Goal: Find specific page/section: Find specific page/section

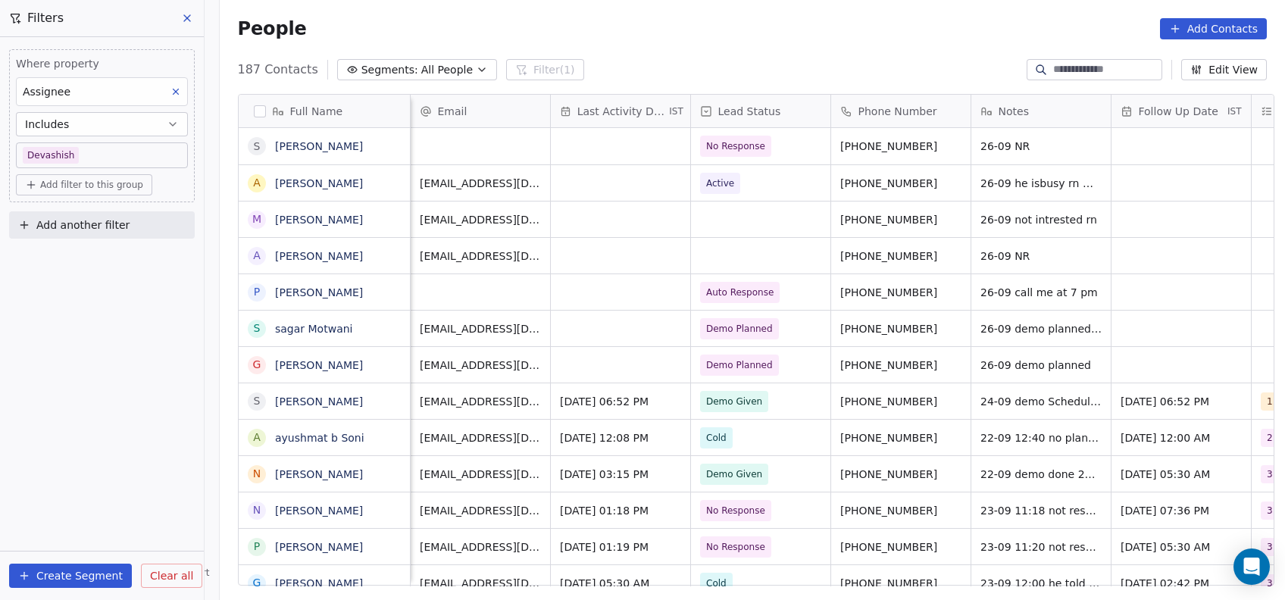
scroll to position [512, 1057]
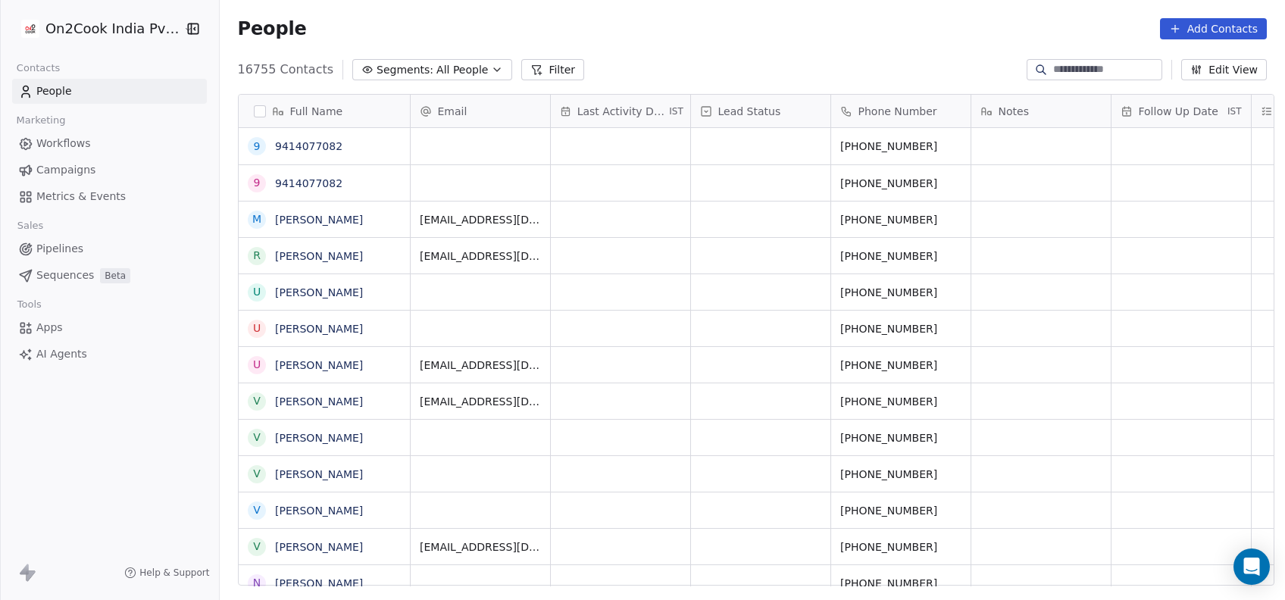
scroll to position [16, 16]
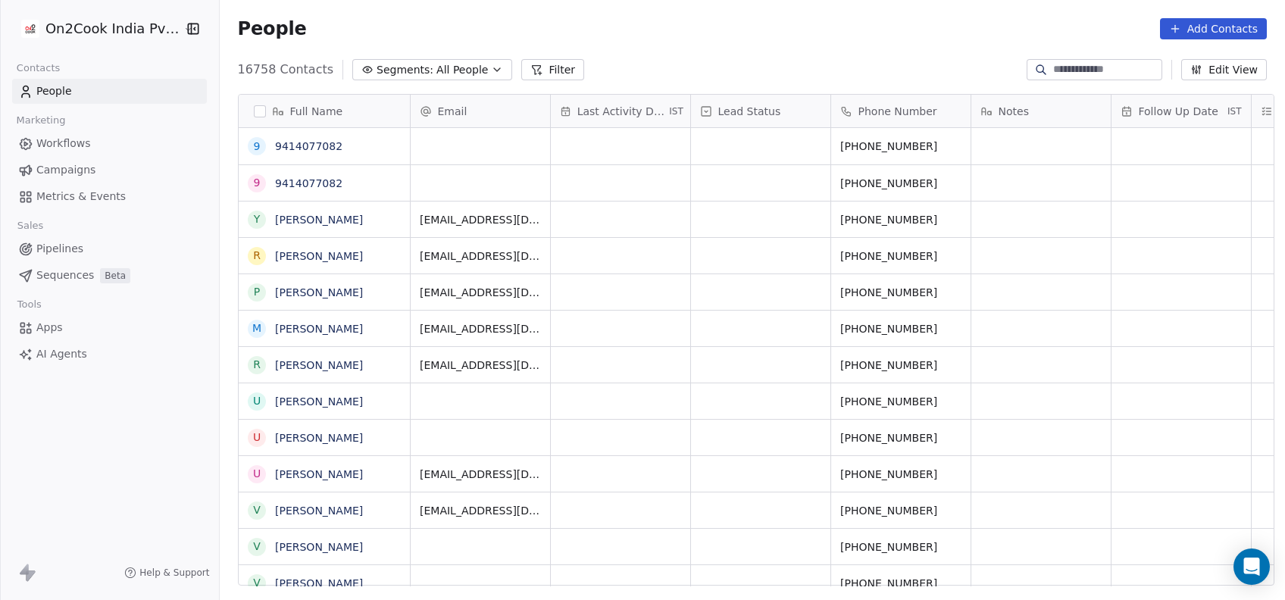
scroll to position [512, 1057]
click at [534, 70] on button "Filter" at bounding box center [552, 69] width 63 height 21
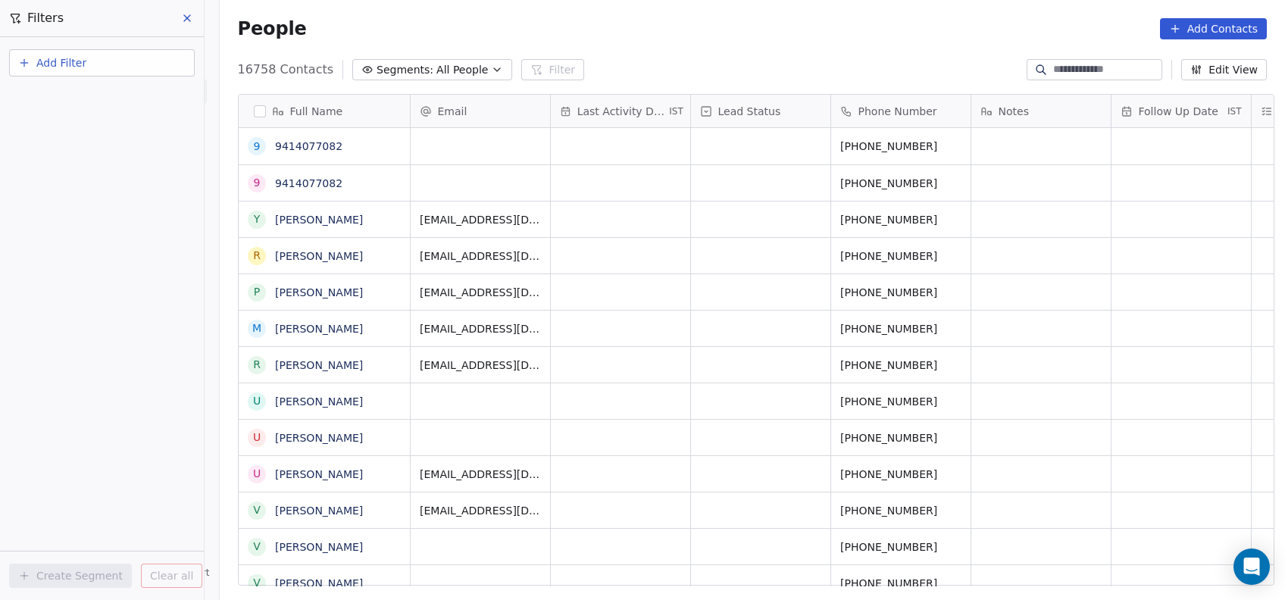
click at [653, 36] on div "People Add Contacts" at bounding box center [753, 28] width 1030 height 21
click at [95, 70] on button "Add Filter" at bounding box center [102, 62] width 186 height 27
click at [94, 94] on span "Contact properties" at bounding box center [74, 98] width 99 height 16
type input "***"
click at [79, 147] on div "Assignee" at bounding box center [102, 153] width 154 height 15
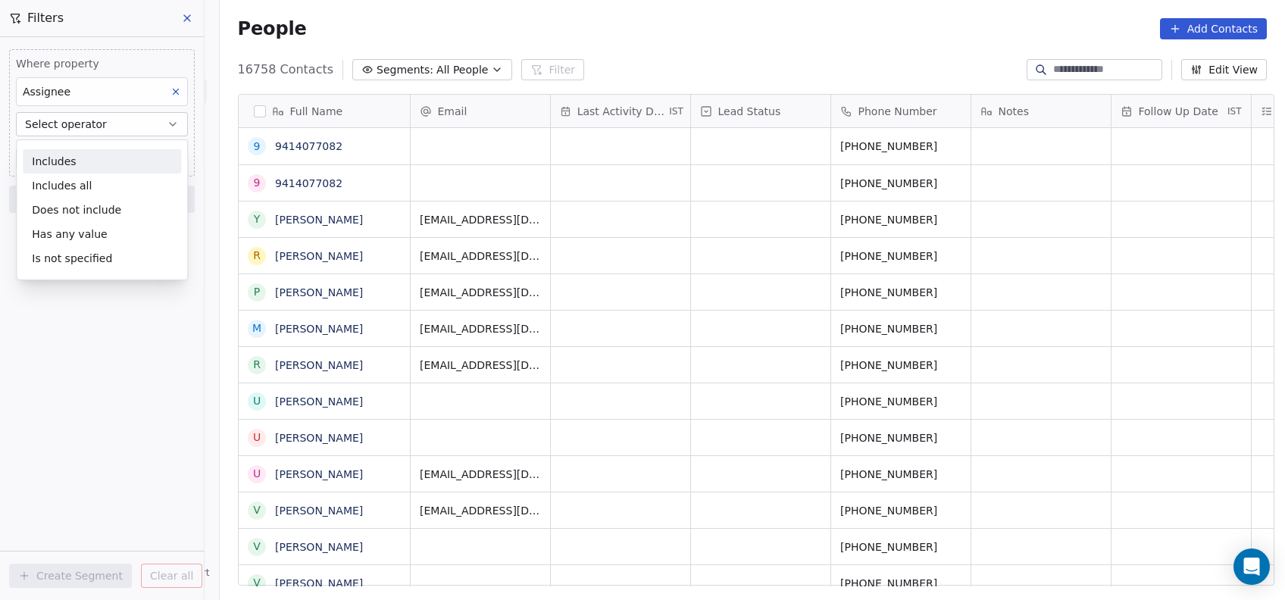
click at [91, 158] on div "Includes" at bounding box center [102, 161] width 158 height 24
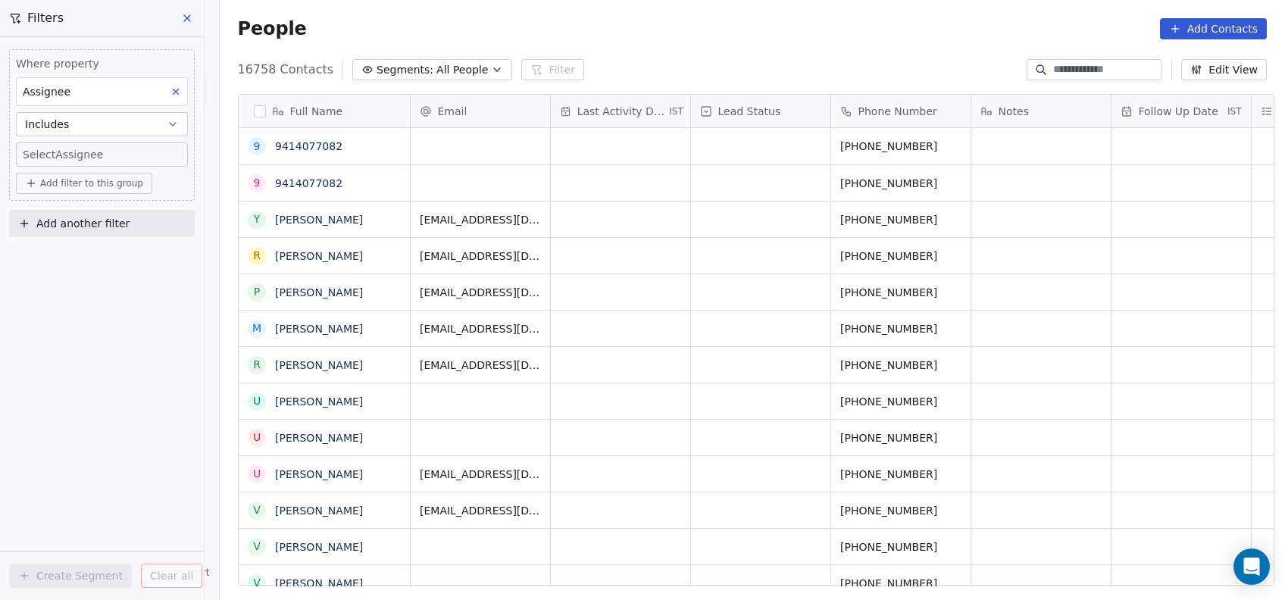
click at [91, 158] on body "On2Cook India Pvt. Ltd. Contacts People Marketing Workflows Campaigns Metrics &…" at bounding box center [642, 300] width 1285 height 600
type input "***"
click at [67, 206] on div "Devashish" at bounding box center [83, 206] width 47 height 14
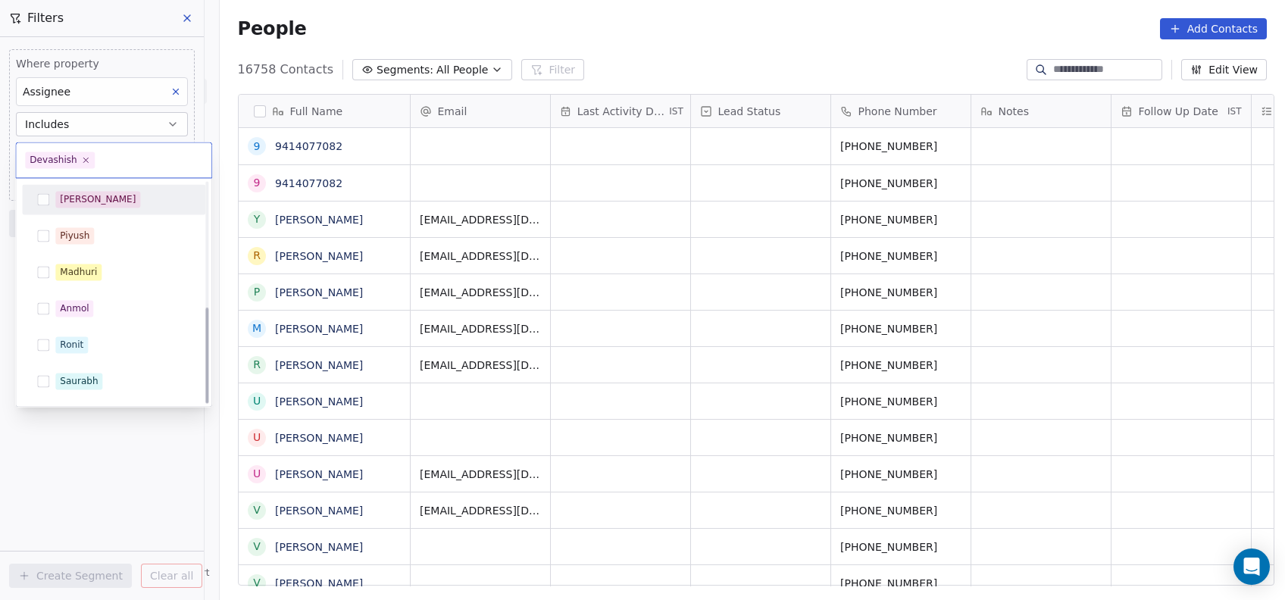
scroll to position [286, 0]
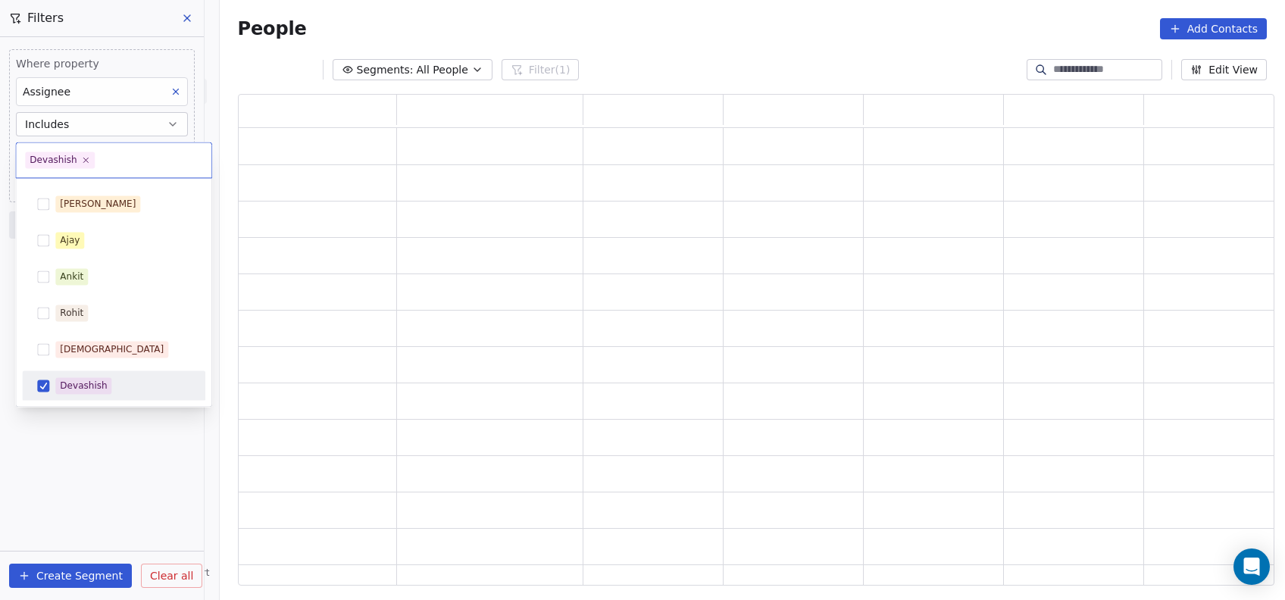
click at [99, 419] on html "On2Cook India Pvt. Ltd. Contacts People Marketing Workflows Campaigns Metrics &…" at bounding box center [642, 300] width 1285 height 600
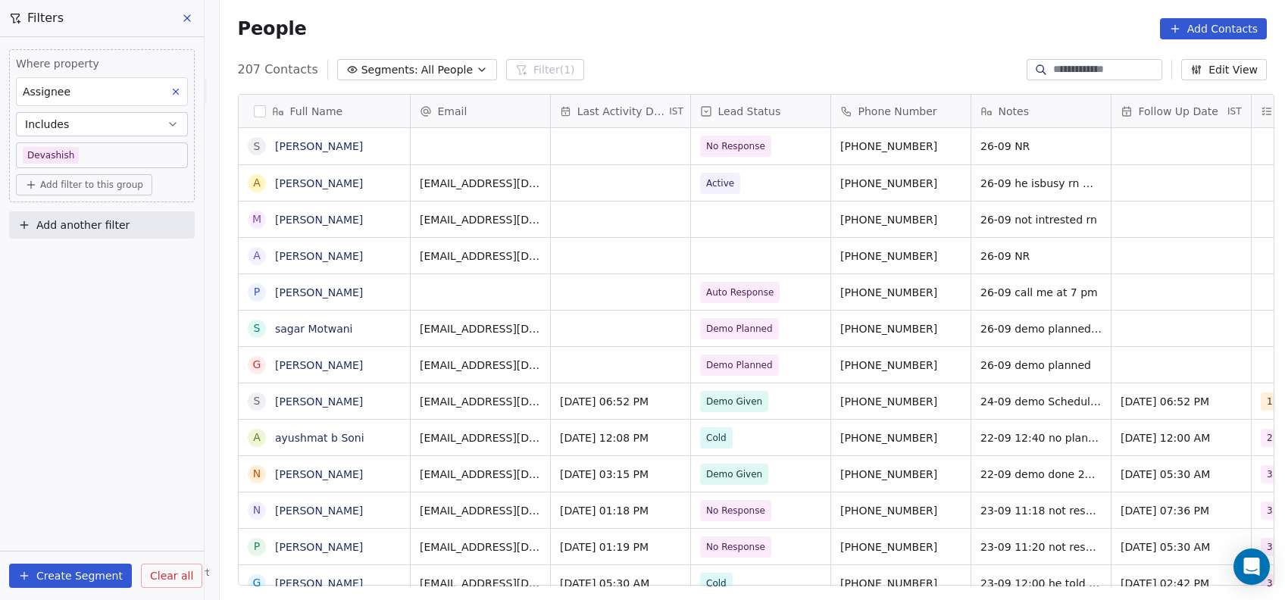
scroll to position [512, 1057]
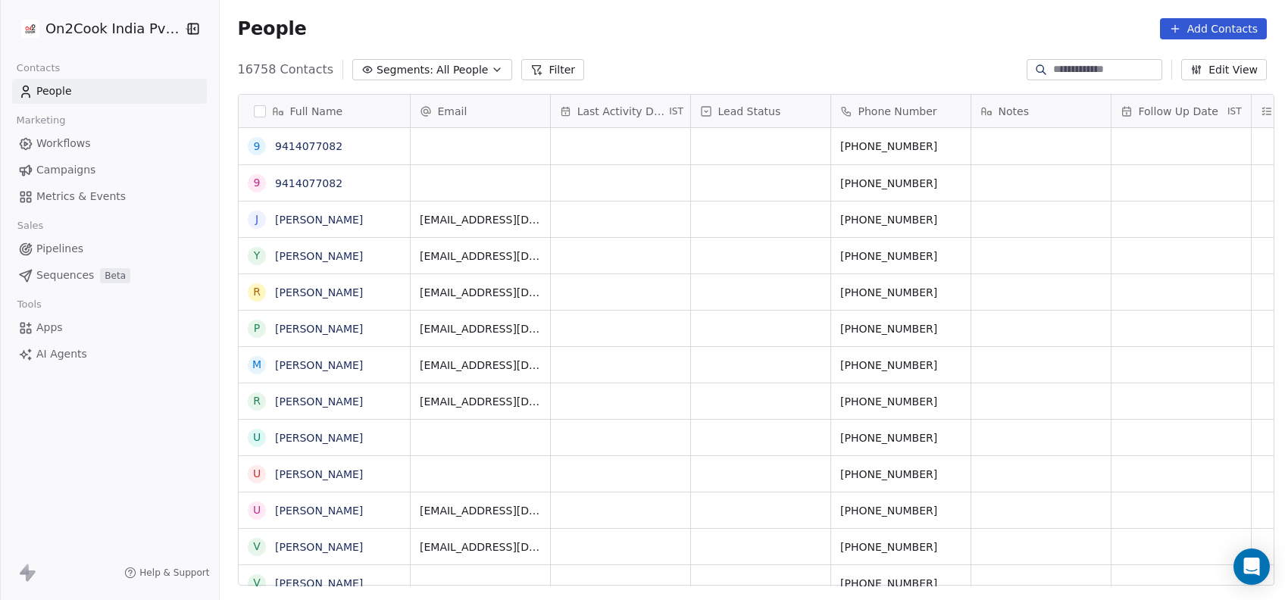
scroll to position [512, 1057]
